Goal: Information Seeking & Learning: Learn about a topic

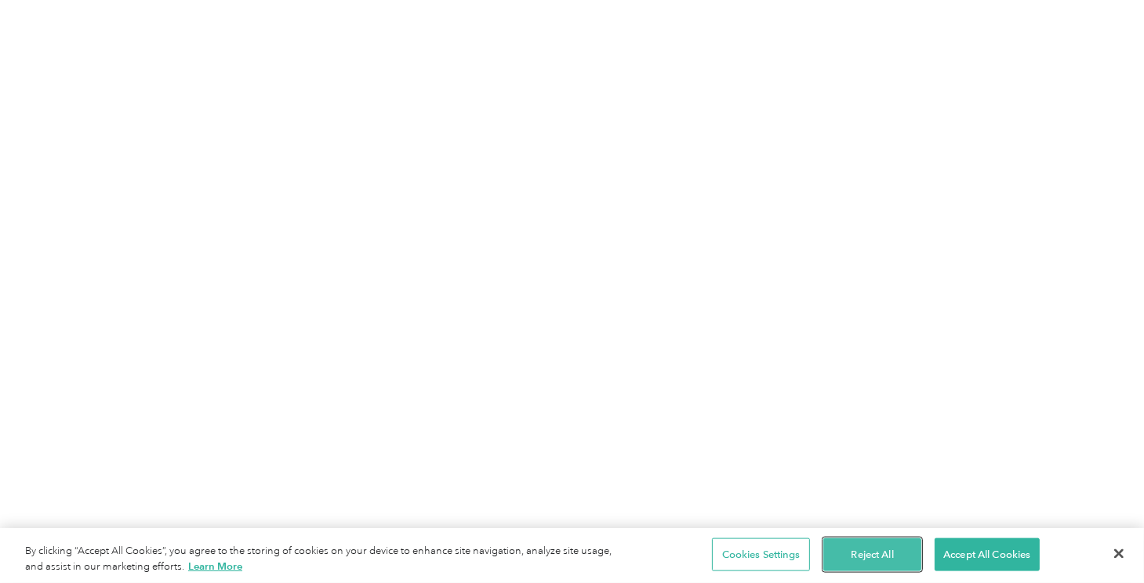
click at [842, 550] on button "Reject All" at bounding box center [873, 554] width 98 height 33
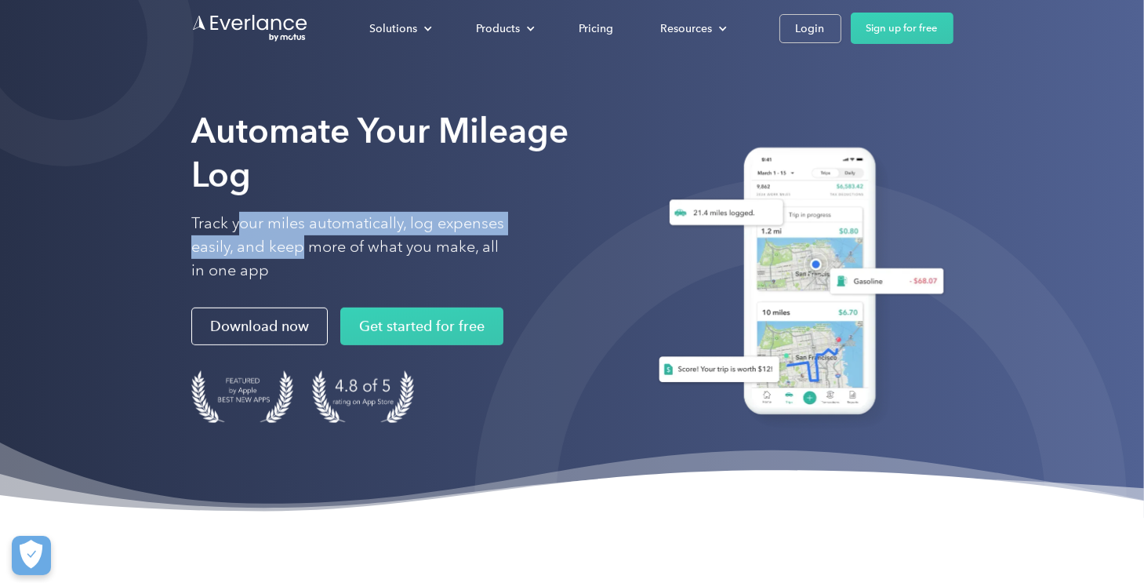
drag, startPoint x: 242, startPoint y: 224, endPoint x: 301, endPoint y: 247, distance: 63.1
click at [301, 247] on p "Track your miles automatically, log expenses easily, and keep more of what you …" at bounding box center [348, 247] width 314 height 71
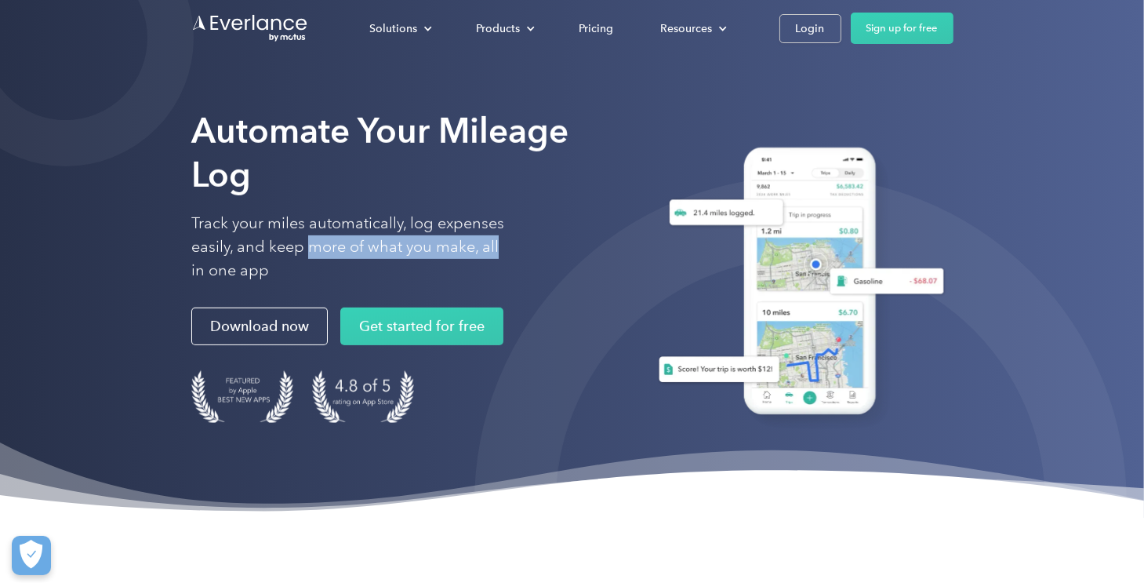
drag, startPoint x: 310, startPoint y: 247, endPoint x: 498, endPoint y: 251, distance: 188.3
click at [498, 251] on p "Track your miles automatically, log expenses easily, and keep more of what you …" at bounding box center [348, 247] width 314 height 71
drag, startPoint x: 203, startPoint y: 271, endPoint x: 292, endPoint y: 271, distance: 88.6
click at [292, 271] on p "Track your miles automatically, log expenses easily, and keep more of what you …" at bounding box center [348, 247] width 314 height 71
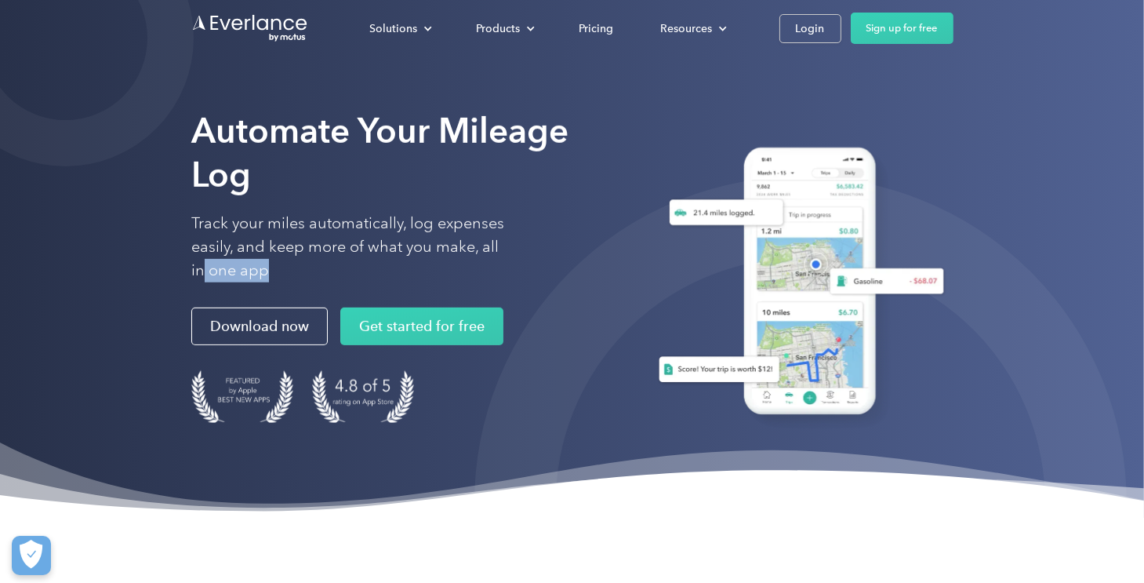
click at [292, 271] on p "Track your miles automatically, log expenses easily, and keep more of what you …" at bounding box center [348, 247] width 314 height 71
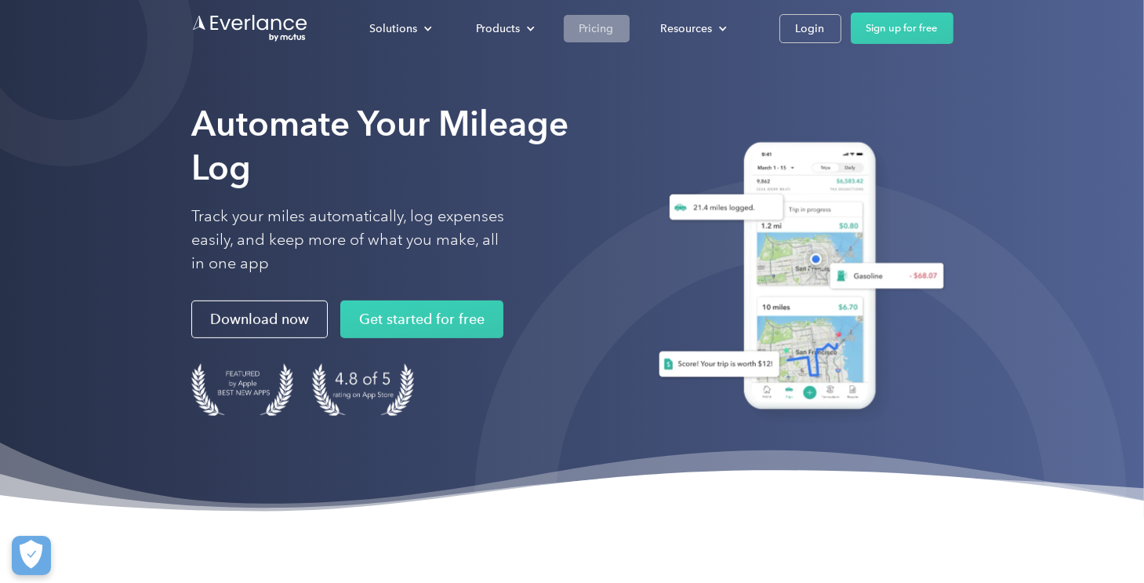
click at [602, 24] on div "Pricing" at bounding box center [597, 29] width 35 height 20
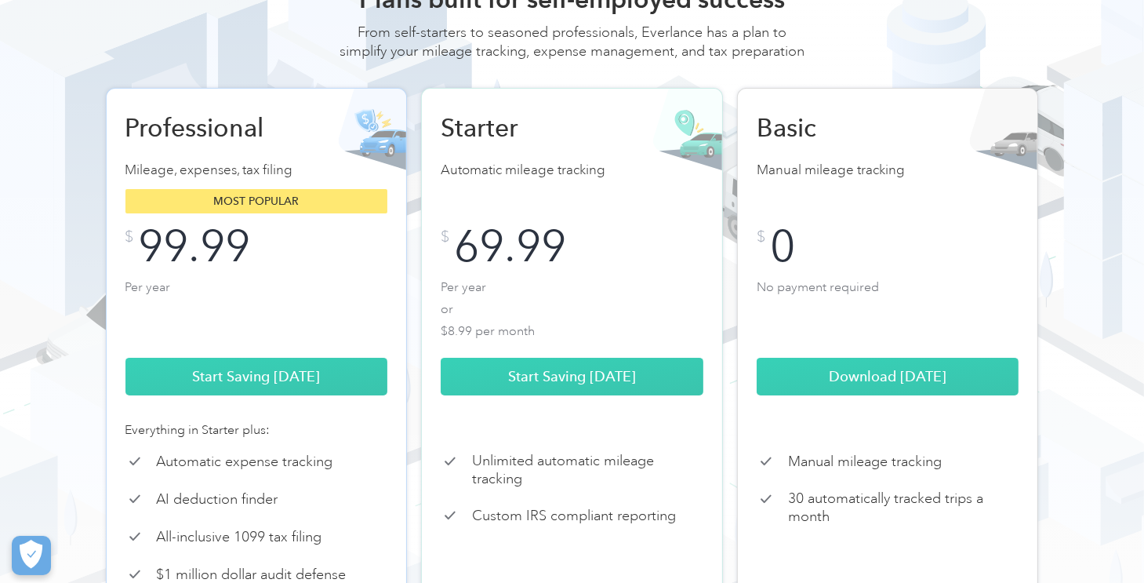
scroll to position [261, 0]
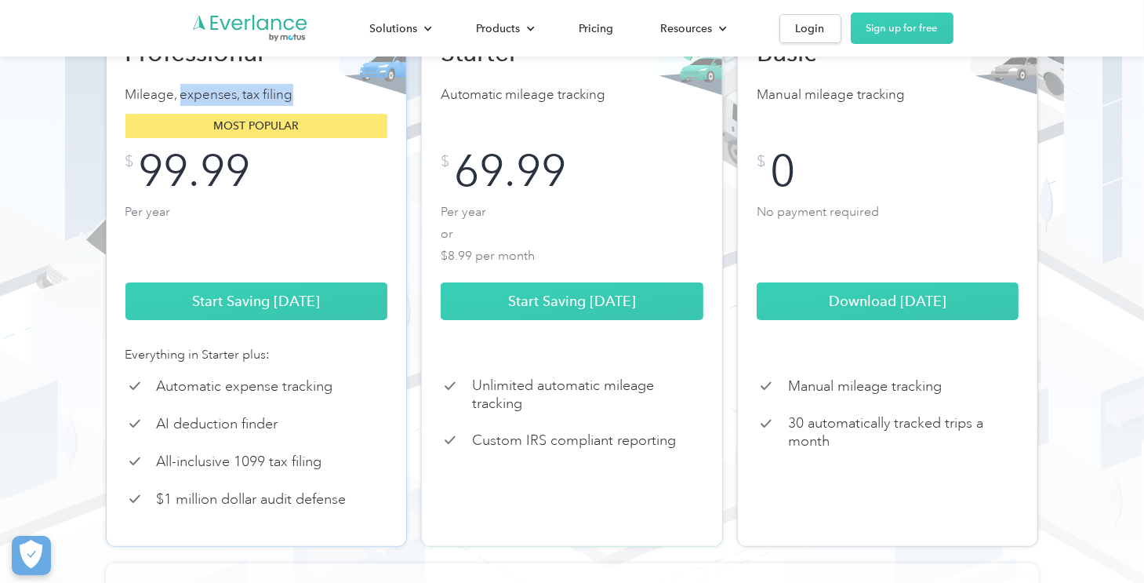
drag, startPoint x: 179, startPoint y: 112, endPoint x: 297, endPoint y: 115, distance: 117.7
click at [297, 106] on p "Mileage, expenses, tax filing" at bounding box center [257, 95] width 263 height 22
drag, startPoint x: 174, startPoint y: 442, endPoint x: 292, endPoint y: 442, distance: 117.7
click at [292, 433] on div "AI deduction finder" at bounding box center [257, 423] width 263 height 19
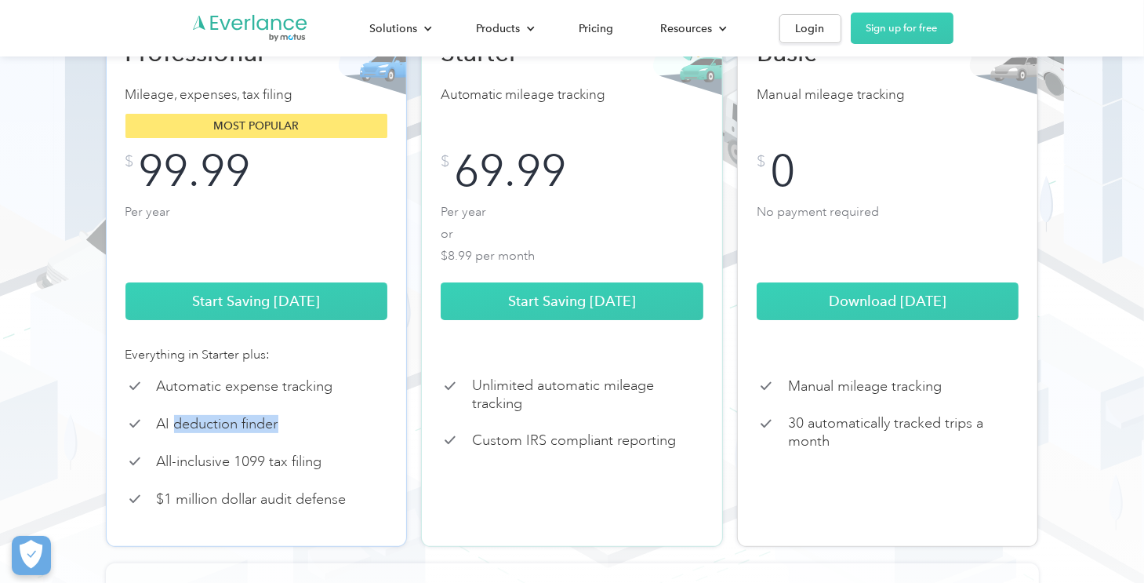
click at [292, 433] on div "AI deduction finder" at bounding box center [257, 423] width 263 height 19
drag, startPoint x: 160, startPoint y: 479, endPoint x: 343, endPoint y: 478, distance: 182.8
click at [343, 471] on div "All-inclusive 1099 tax filing" at bounding box center [257, 461] width 263 height 19
drag, startPoint x: 157, startPoint y: 482, endPoint x: 342, endPoint y: 482, distance: 185.1
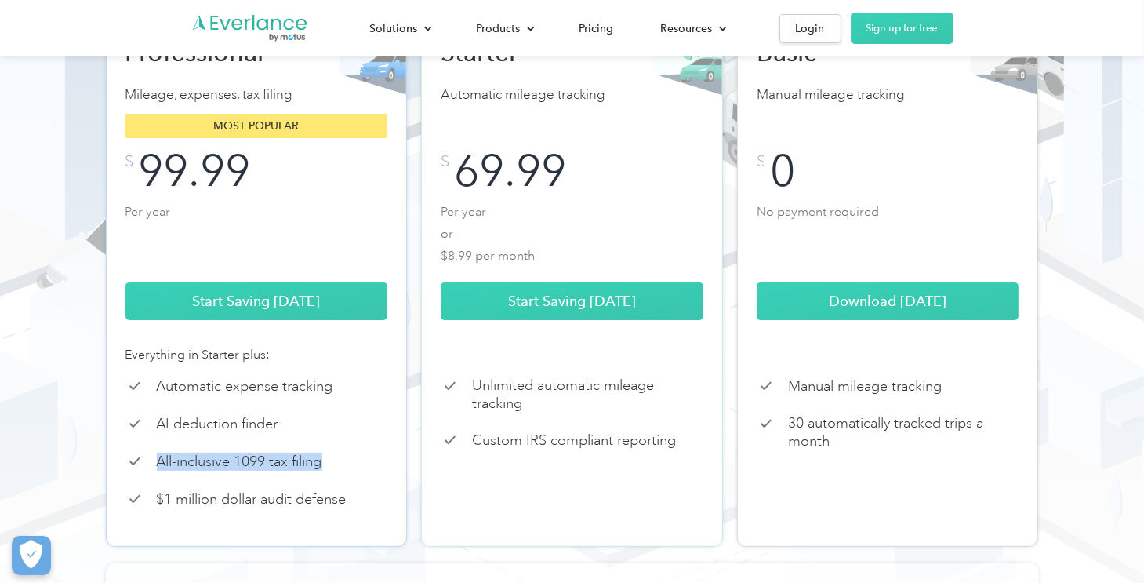
click at [342, 471] on div "All-inclusive 1099 tax filing" at bounding box center [257, 461] width 263 height 19
drag, startPoint x: 154, startPoint y: 516, endPoint x: 361, endPoint y: 513, distance: 207.1
click at [361, 508] on div "$1 million dollar audit defense" at bounding box center [257, 498] width 263 height 19
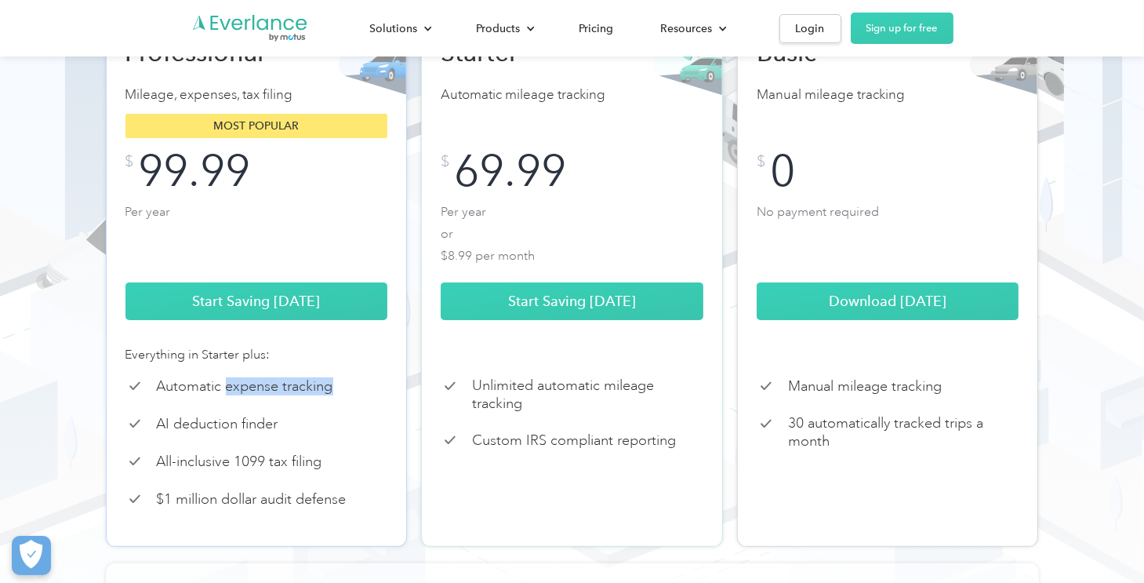
drag, startPoint x: 226, startPoint y: 406, endPoint x: 351, endPoint y: 408, distance: 125.5
click at [351, 395] on div "Automatic expense tracking" at bounding box center [257, 386] width 263 height 19
drag, startPoint x: 159, startPoint y: 438, endPoint x: 282, endPoint y: 446, distance: 122.6
click at [282, 433] on div "AI deduction finder" at bounding box center [257, 423] width 263 height 19
drag, startPoint x: 154, startPoint y: 476, endPoint x: 336, endPoint y: 480, distance: 182.0
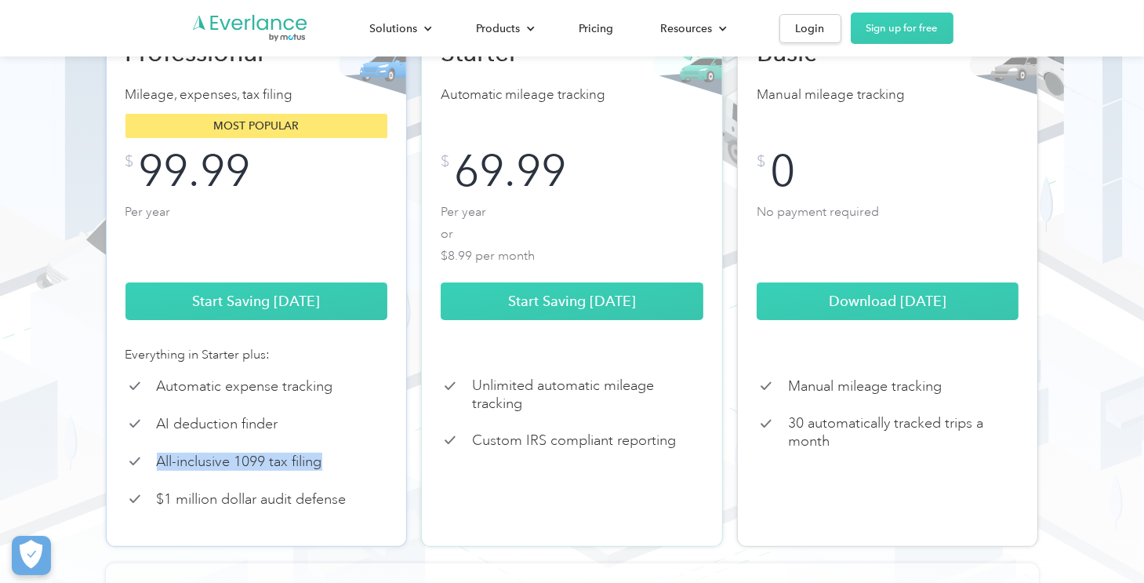
click at [336, 471] on div "All-inclusive 1099 tax filing" at bounding box center [257, 461] width 263 height 19
click at [328, 492] on div "Professional Mileage, expenses, tax filing Most popular $ 99.99 Per year Start …" at bounding box center [257, 280] width 302 height 534
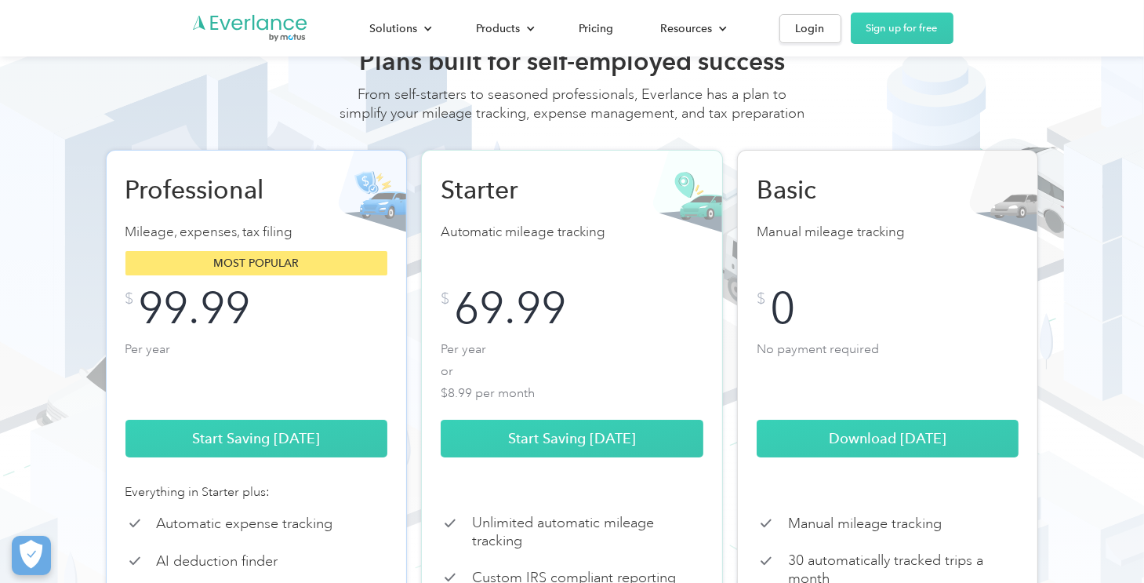
scroll to position [0, 0]
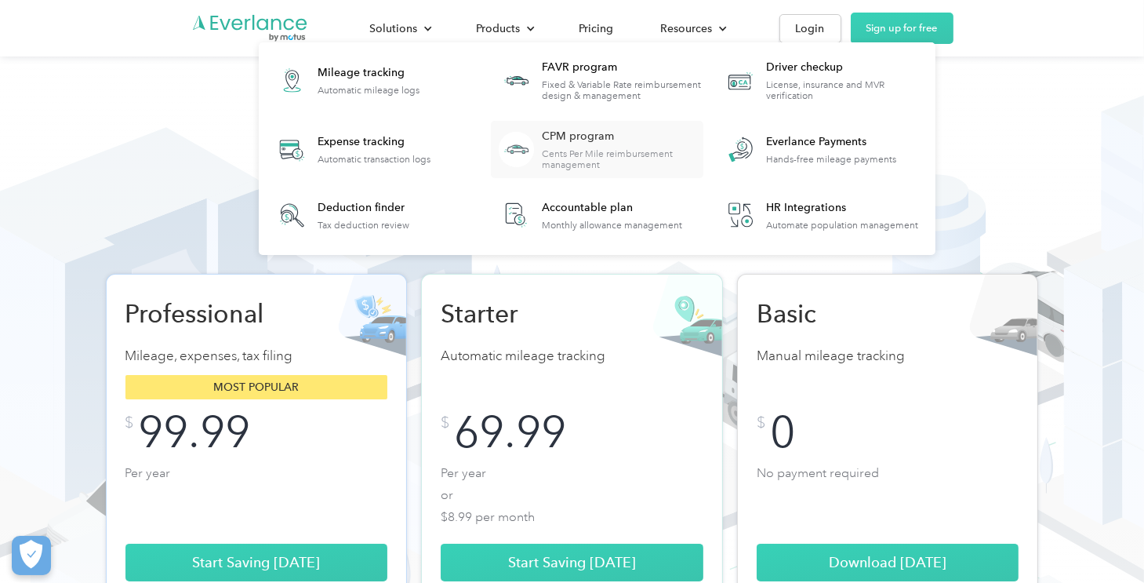
click at [624, 158] on div "Cents Per Mile reimbursement management" at bounding box center [622, 159] width 161 height 22
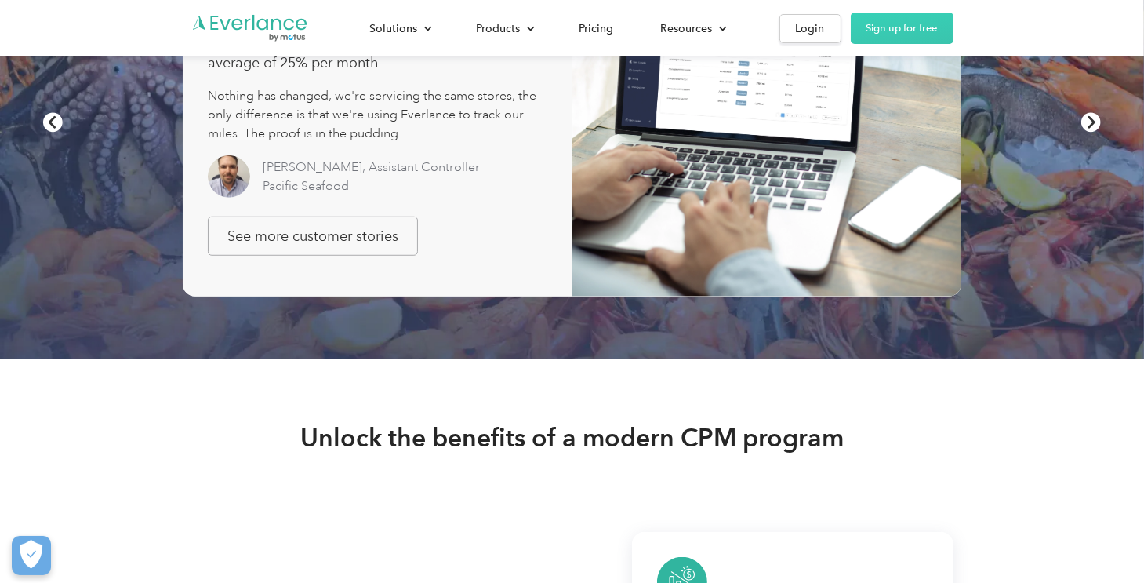
scroll to position [784, 0]
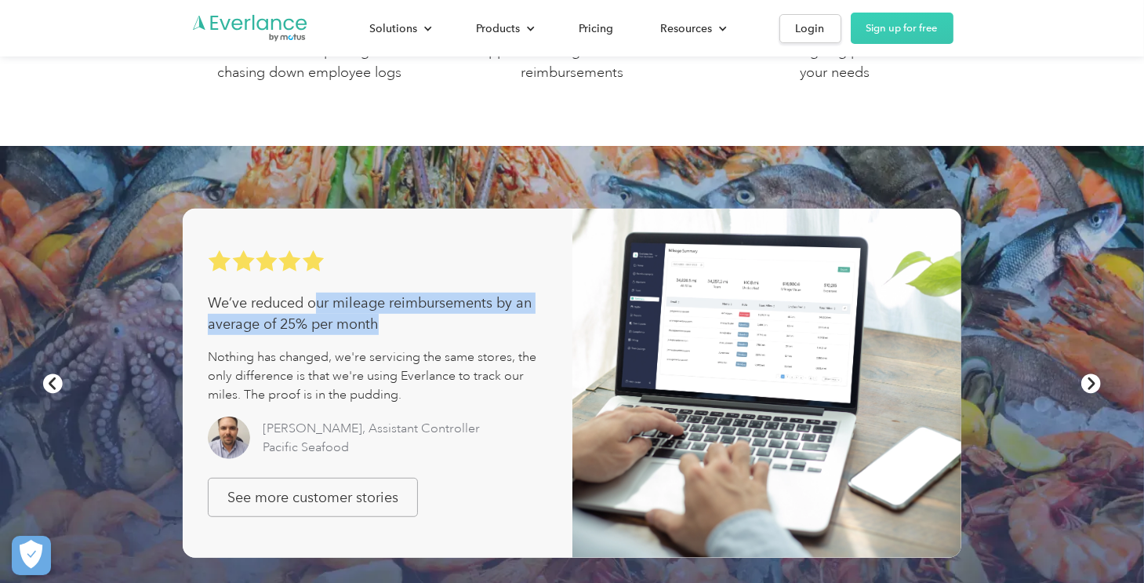
drag, startPoint x: 331, startPoint y: 301, endPoint x: 433, endPoint y: 325, distance: 104.7
click at [433, 325] on div "We’ve reduced our mileage reimbursements by an average of 25% per month" at bounding box center [377, 314] width 339 height 42
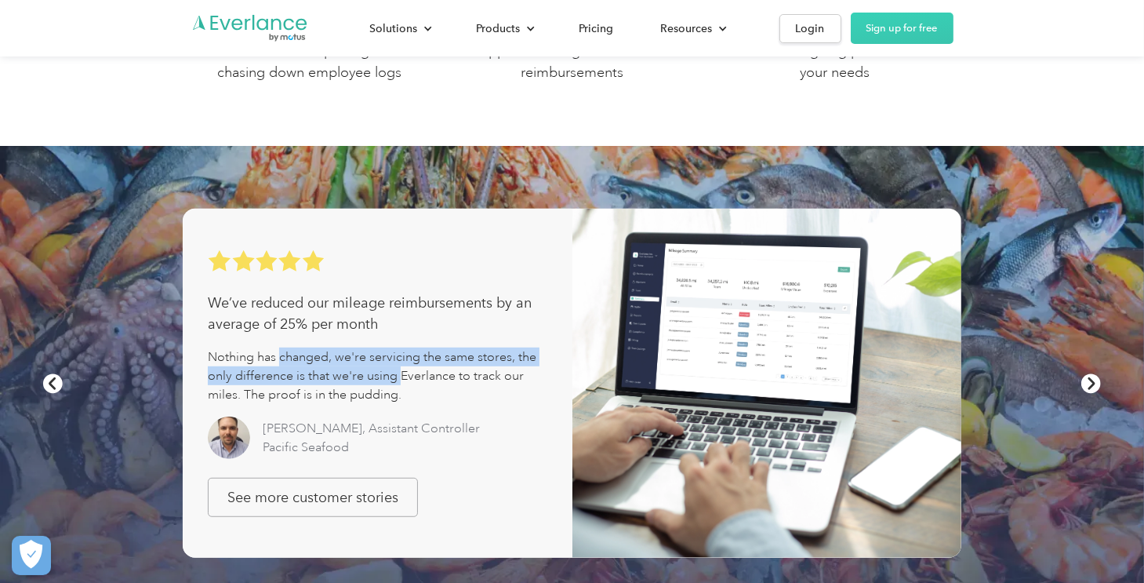
drag, startPoint x: 281, startPoint y: 351, endPoint x: 400, endPoint y: 380, distance: 122.9
click at [400, 380] on div "Nothing has changed, we're servicing the same stores, the only difference is th…" at bounding box center [377, 375] width 339 height 56
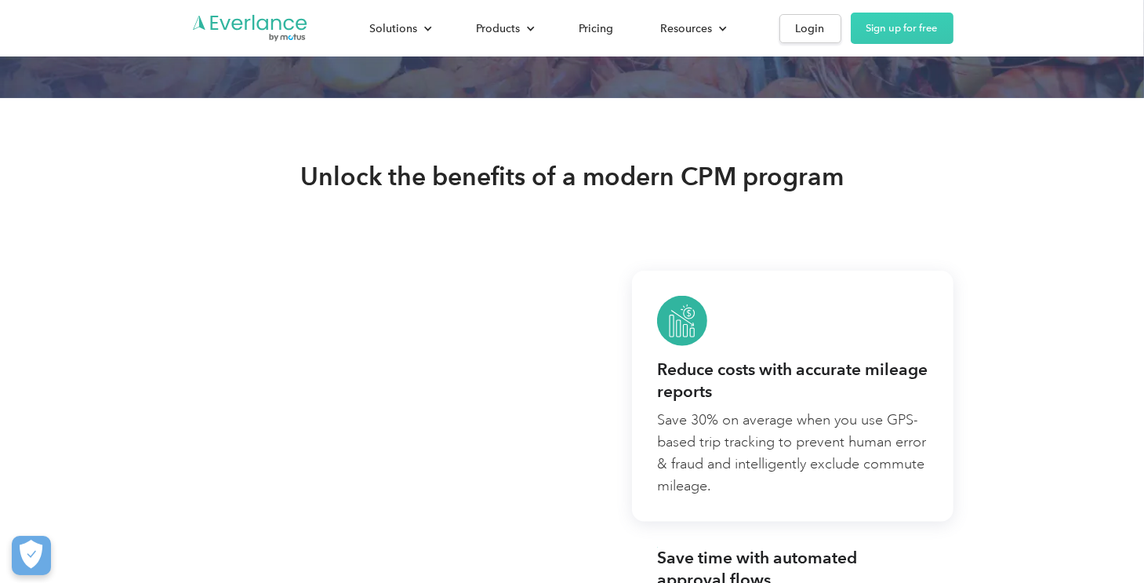
scroll to position [1569, 0]
